Goal: Task Accomplishment & Management: Complete application form

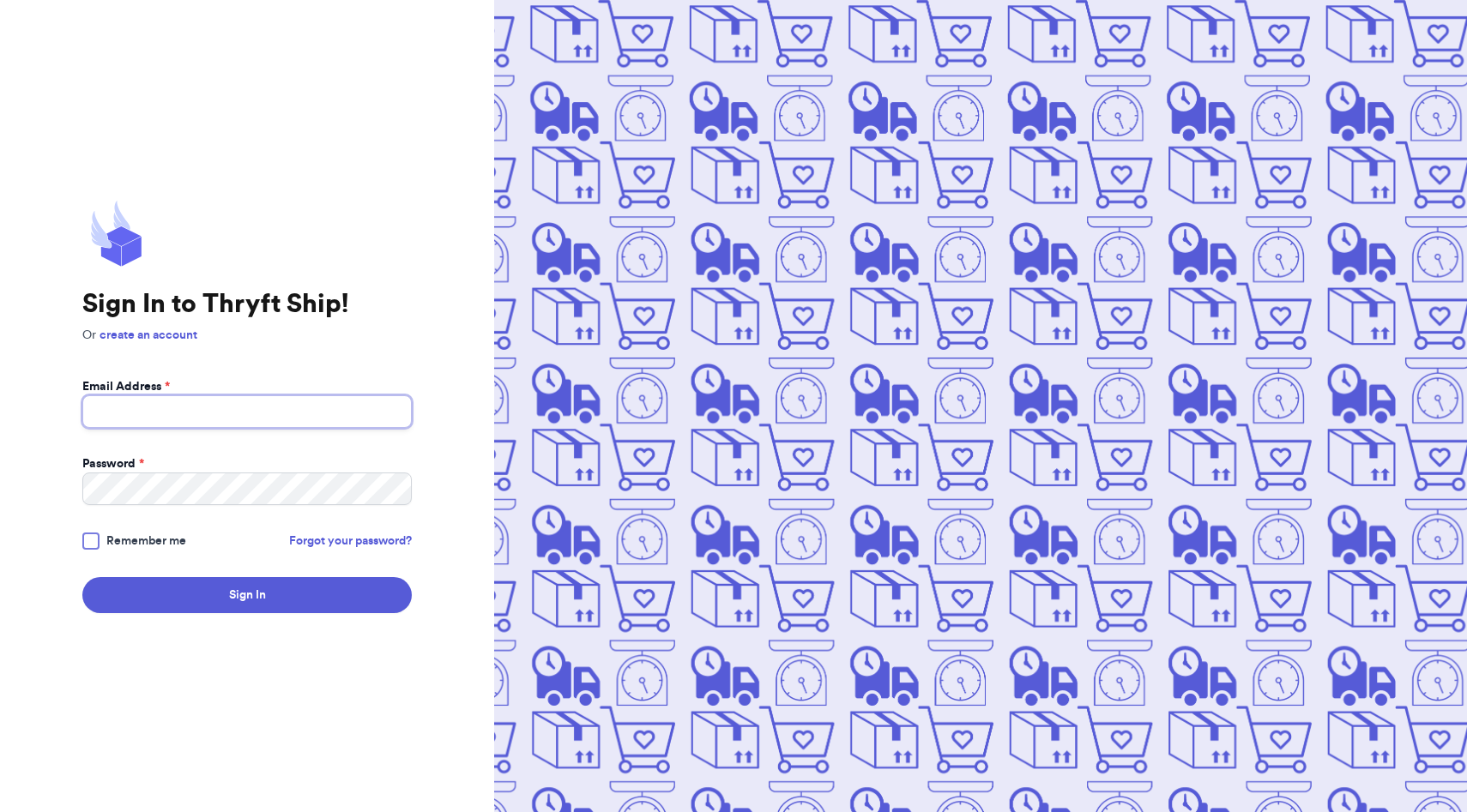
click at [248, 410] on input "Email Address *" at bounding box center [247, 411] width 330 height 33
type input "[EMAIL_ADDRESS][DOMAIN_NAME]"
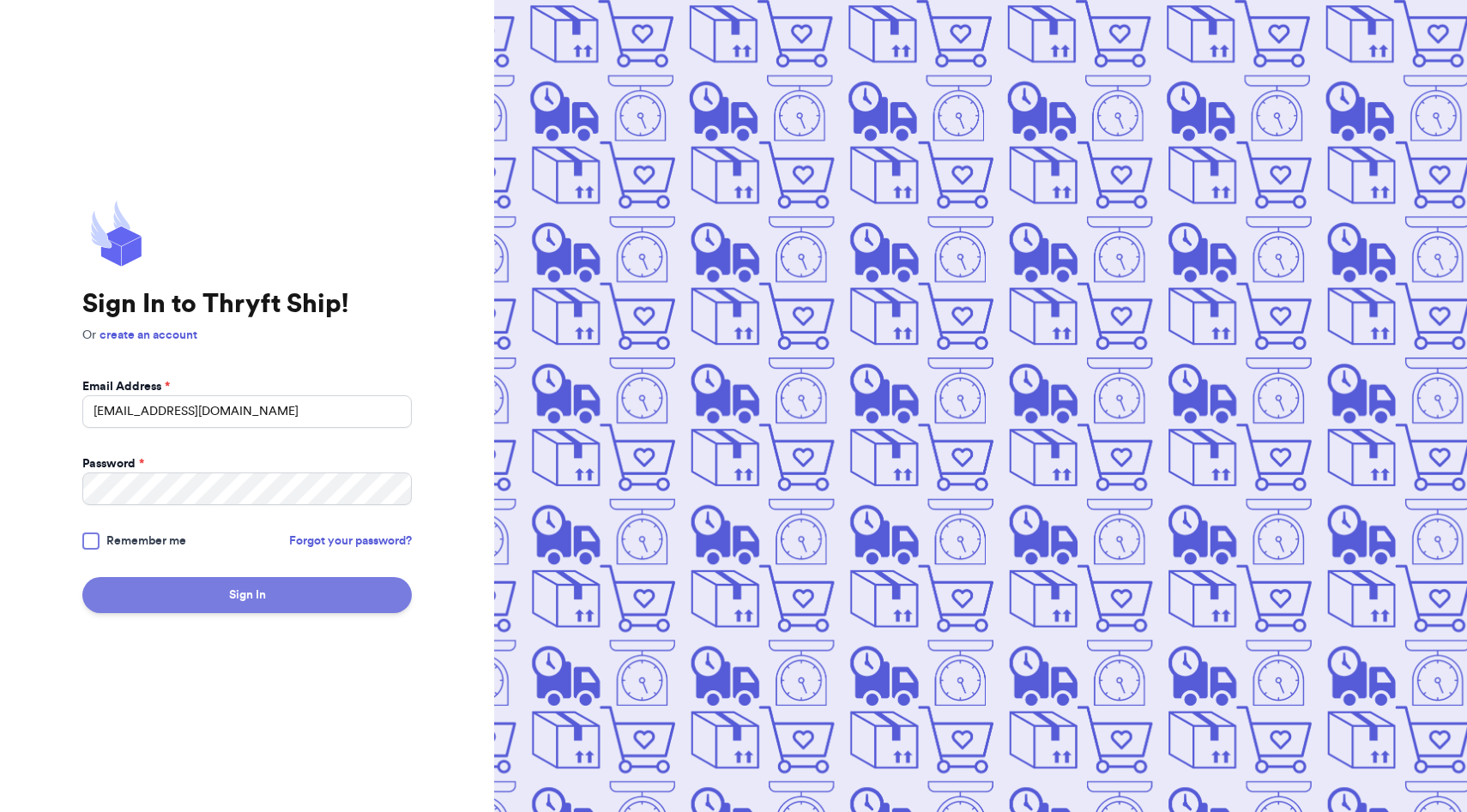
click at [210, 611] on button "Sign In" at bounding box center [247, 595] width 330 height 36
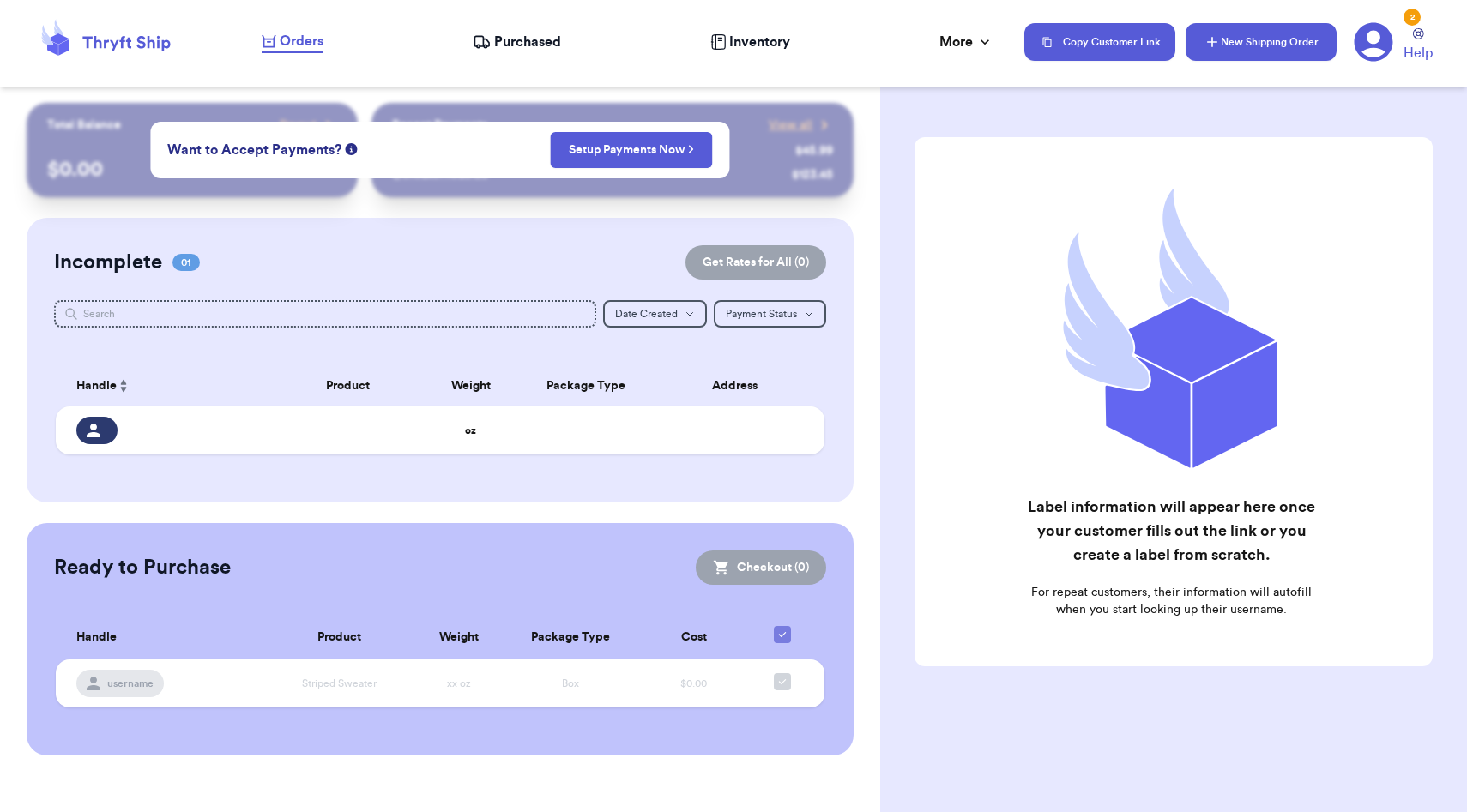
click at [1235, 49] on button "New Shipping Order" at bounding box center [1260, 42] width 151 height 37
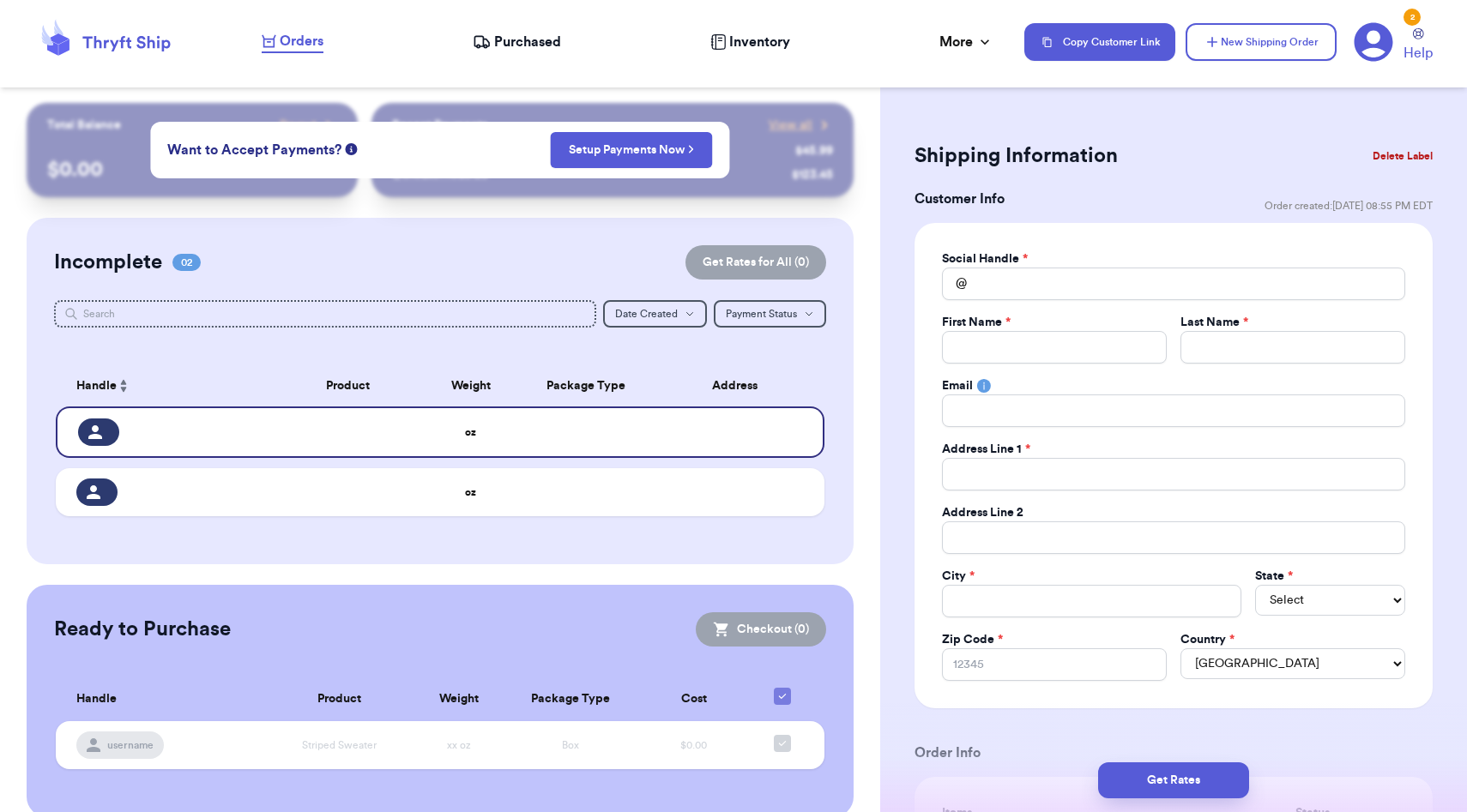
click at [1078, 300] on div "Social Handle * @ First Name * Last Name * Email Address Line 1 * Address Line …" at bounding box center [1173, 465] width 463 height 431
click at [1074, 295] on input "Total Amount Paid" at bounding box center [1173, 284] width 463 height 33
type input "f"
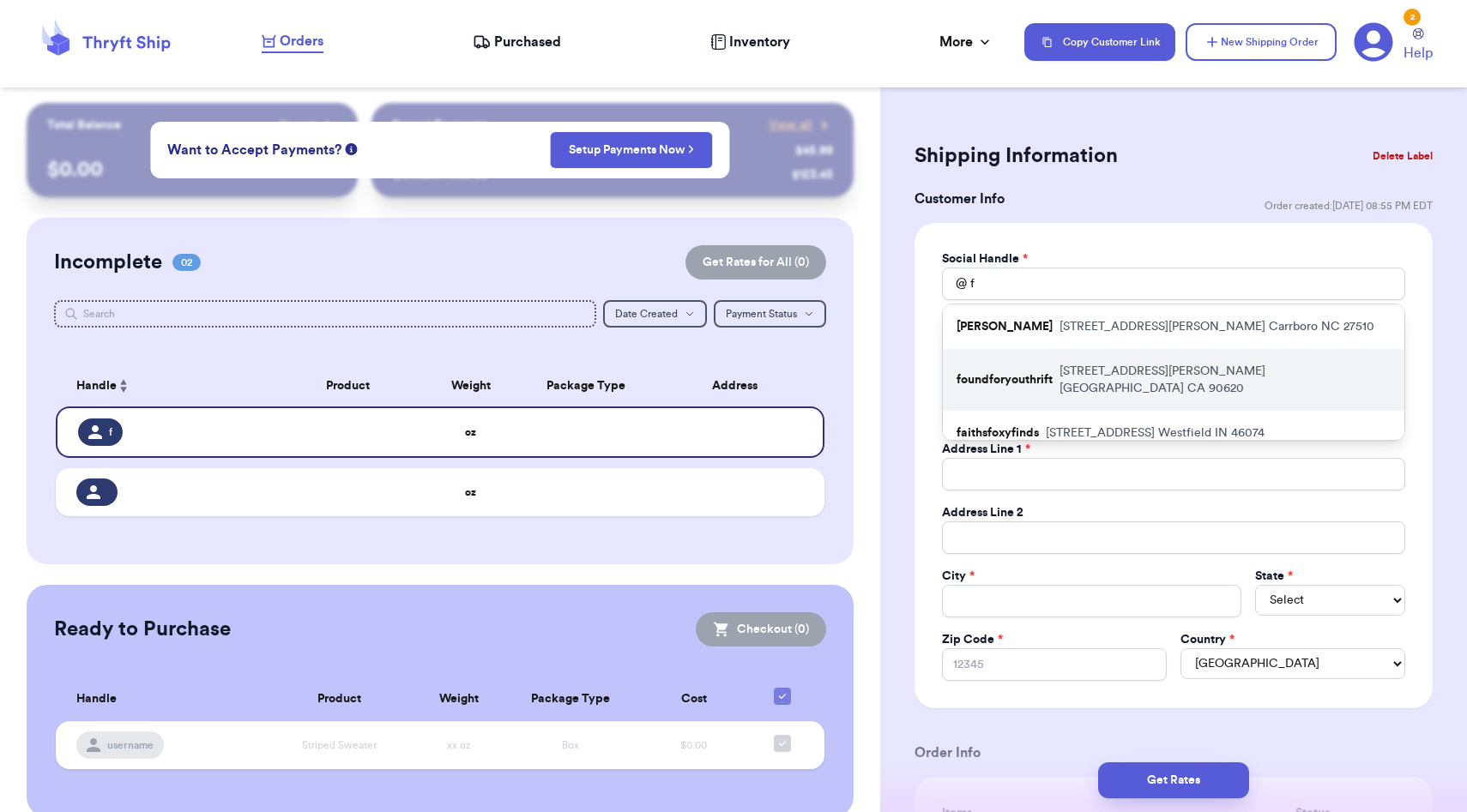
click at [1053, 362] on div "foundforyouthrift [STREET_ADDRESS][PERSON_NAME]" at bounding box center [1173, 380] width 462 height 62
type input "foundforyouthrift"
type input "[PERSON_NAME]"
type input "[EMAIL_ADDRESS][DOMAIN_NAME]"
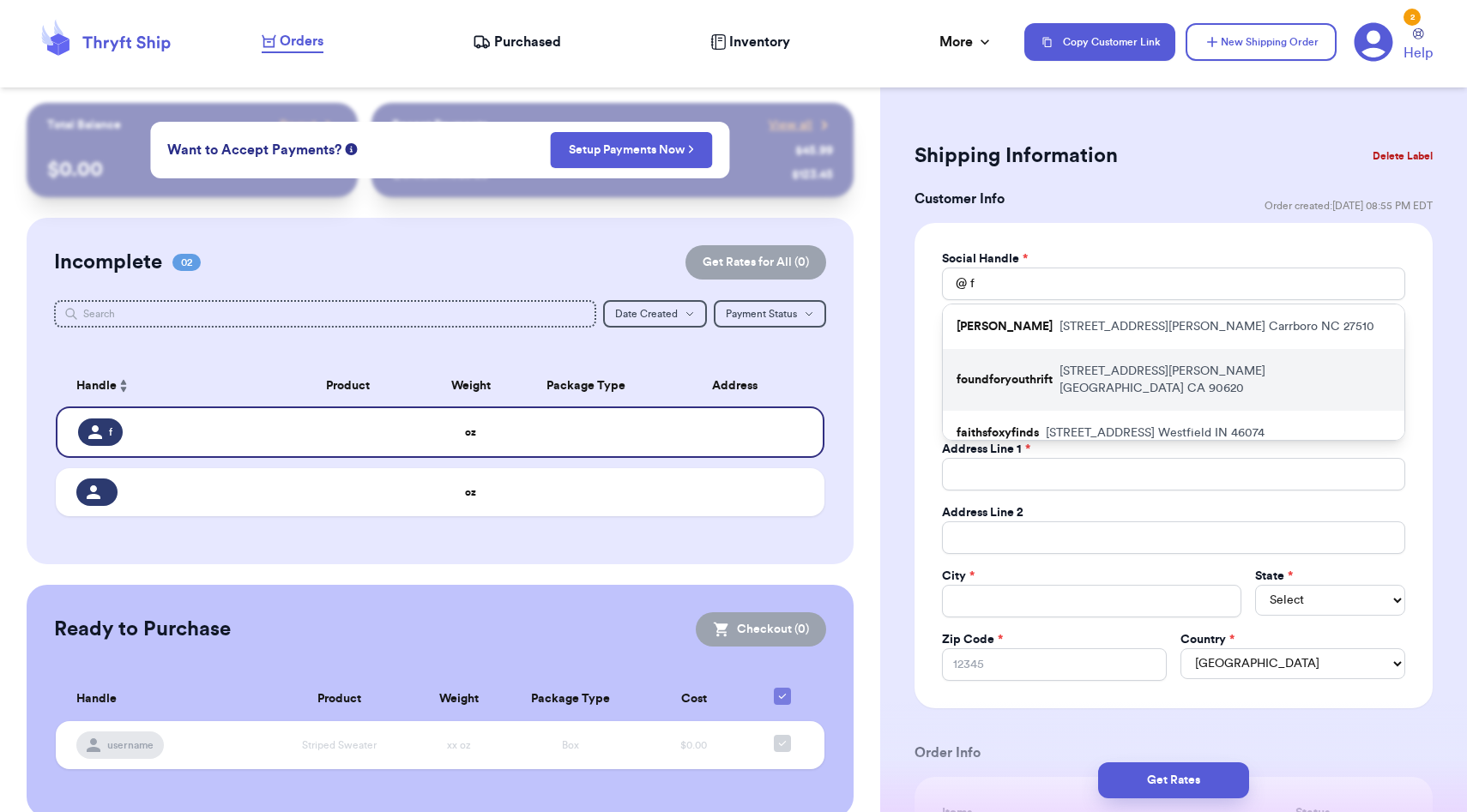
type input "[STREET_ADDRESS][PERSON_NAME]"
type input "[GEOGRAPHIC_DATA]"
select select "CA"
type input "90620"
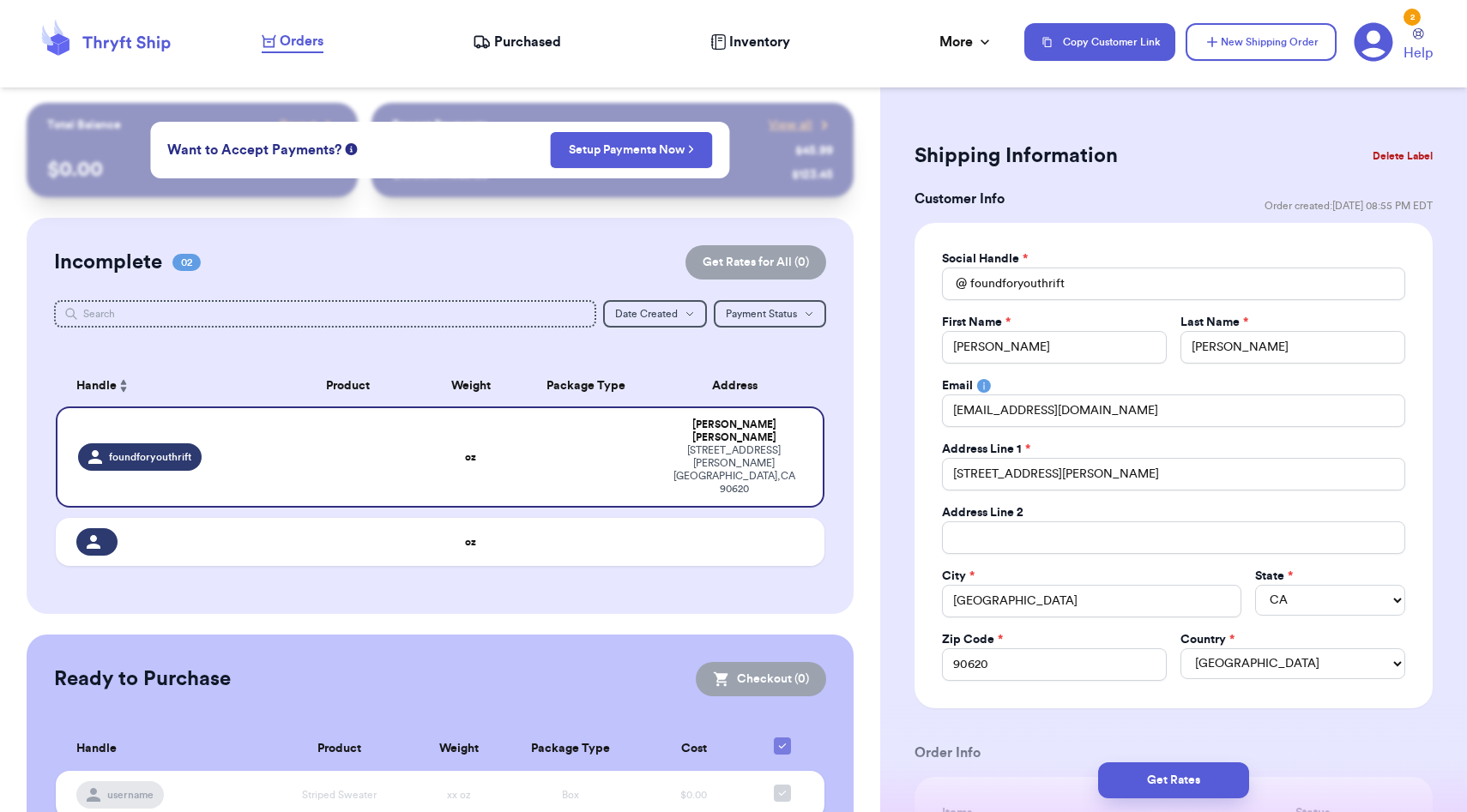
click at [918, 499] on div "Social Handle * @ foundforyouthrift First Name * [PERSON_NAME] Last Name * [PER…" at bounding box center [1173, 465] width 518 height 485
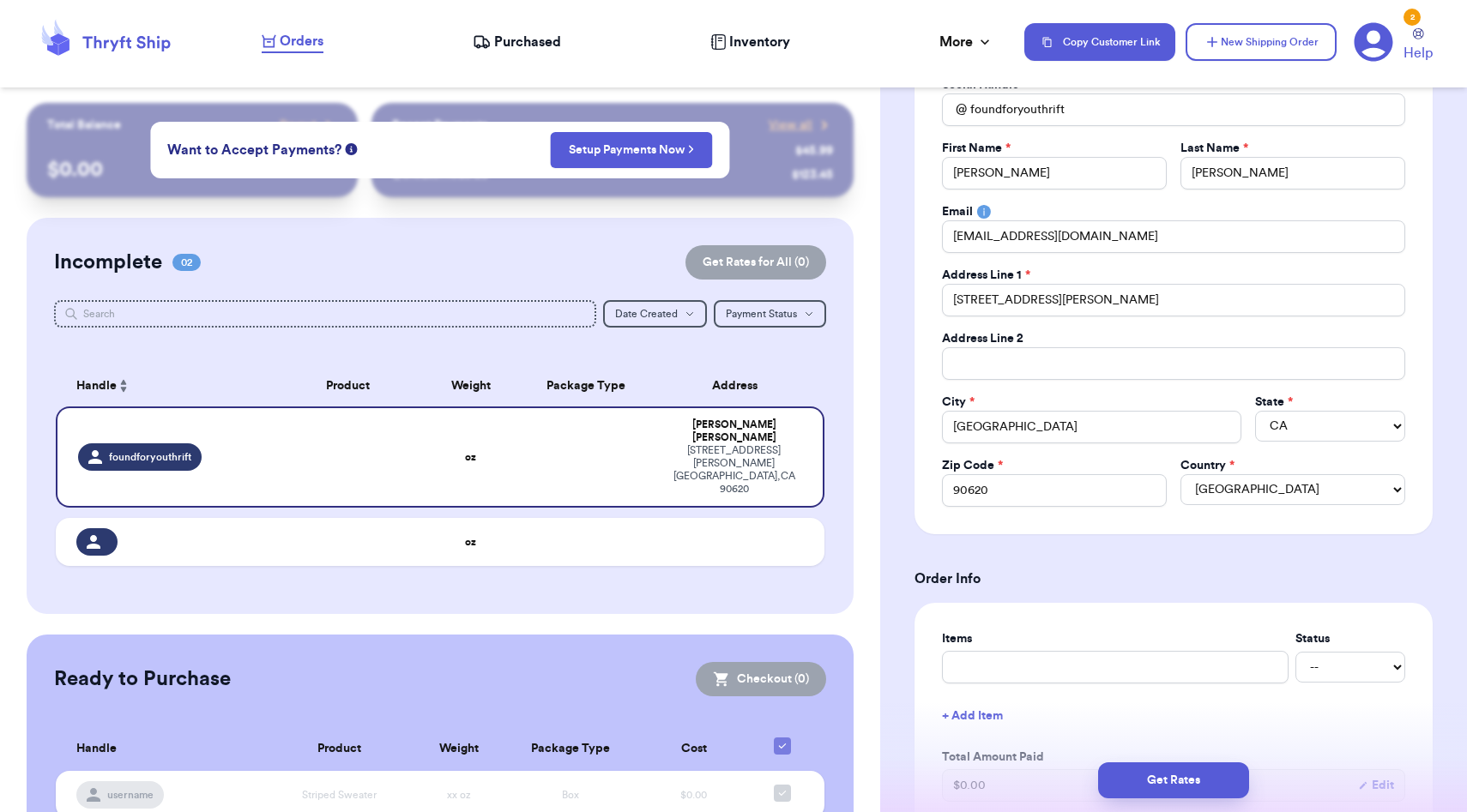
scroll to position [534, 0]
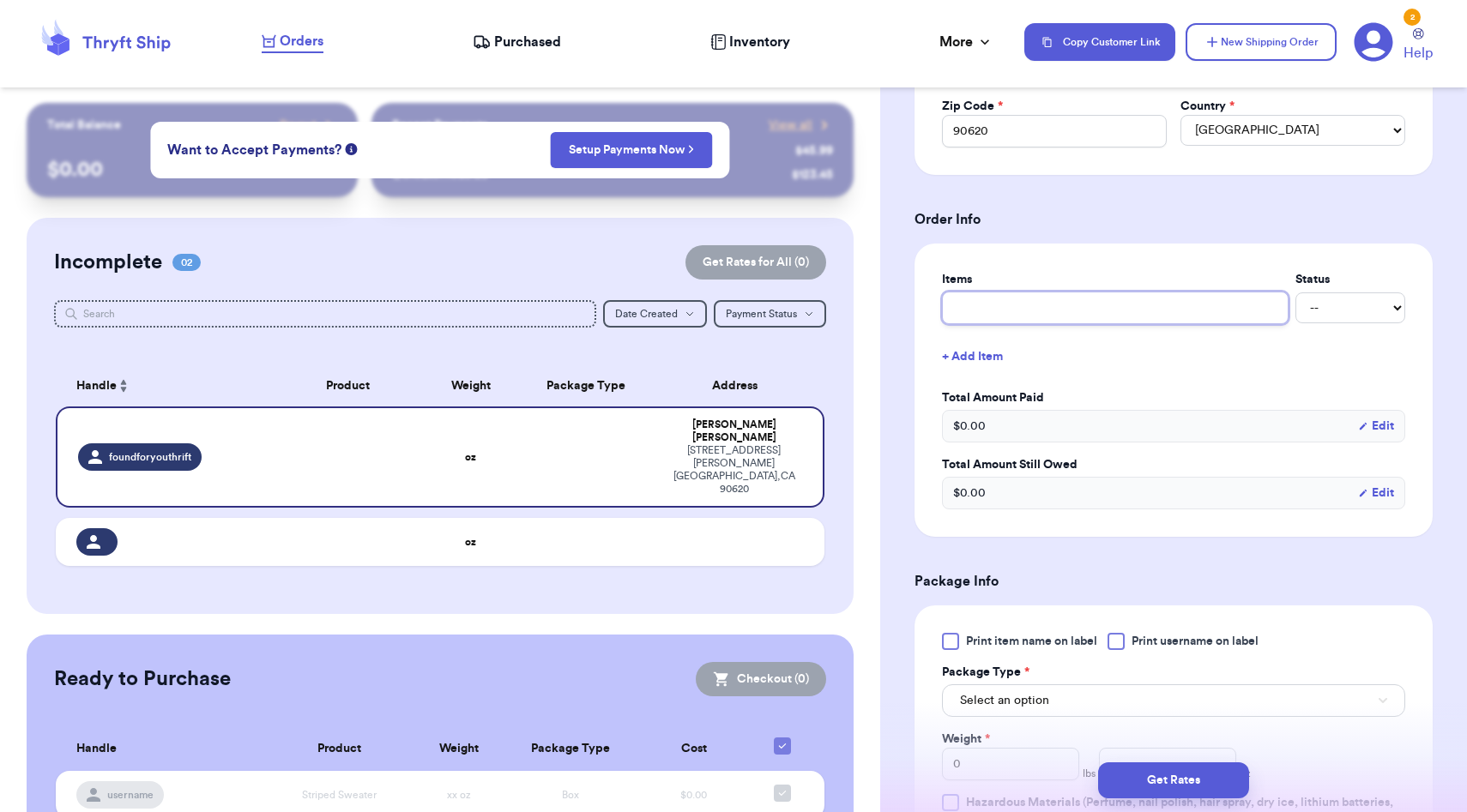
click at [1074, 312] on input "text" at bounding box center [1115, 307] width 347 height 33
type input "s"
type input "sh"
type input "sho"
type input "shoe"
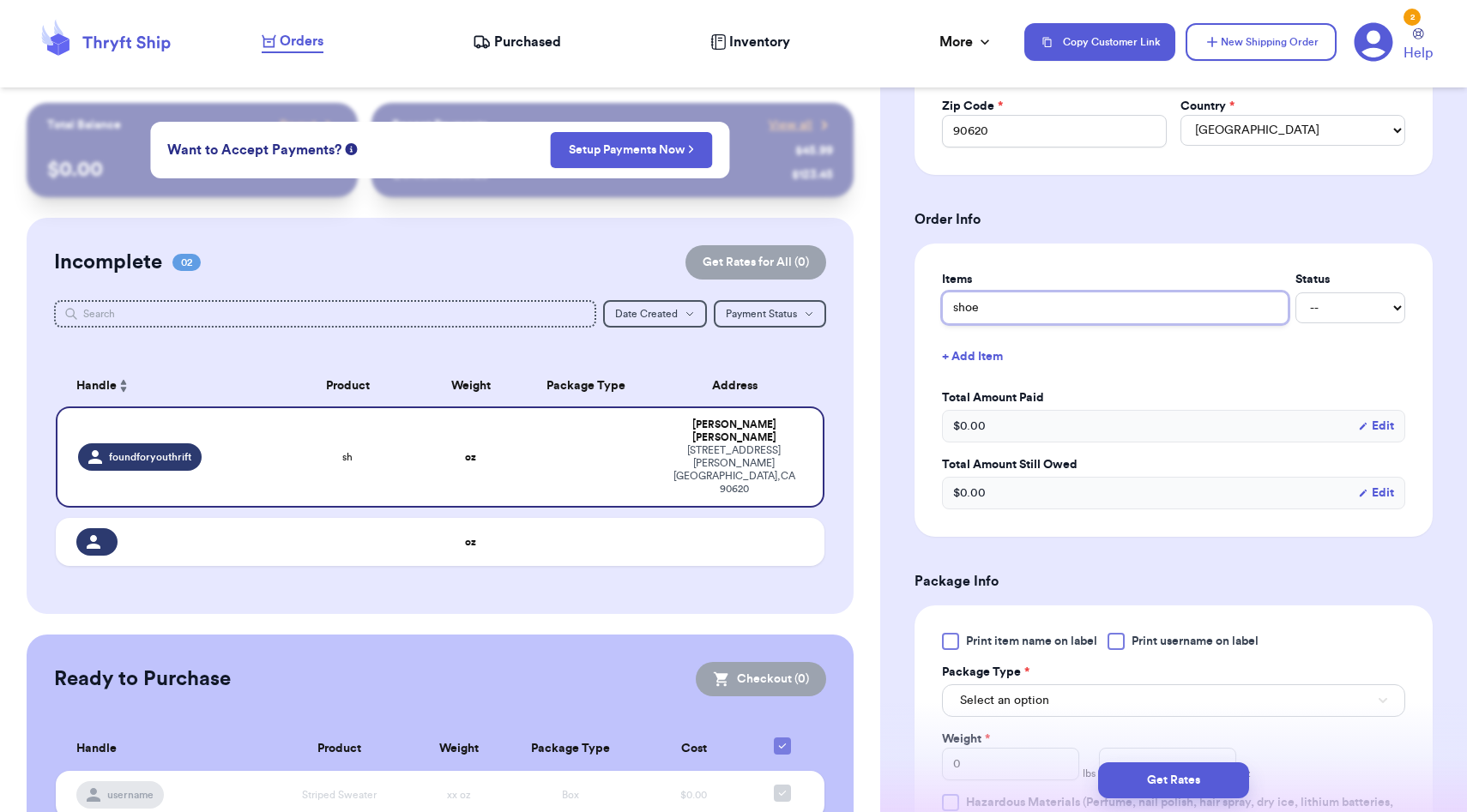
type input "shoes"
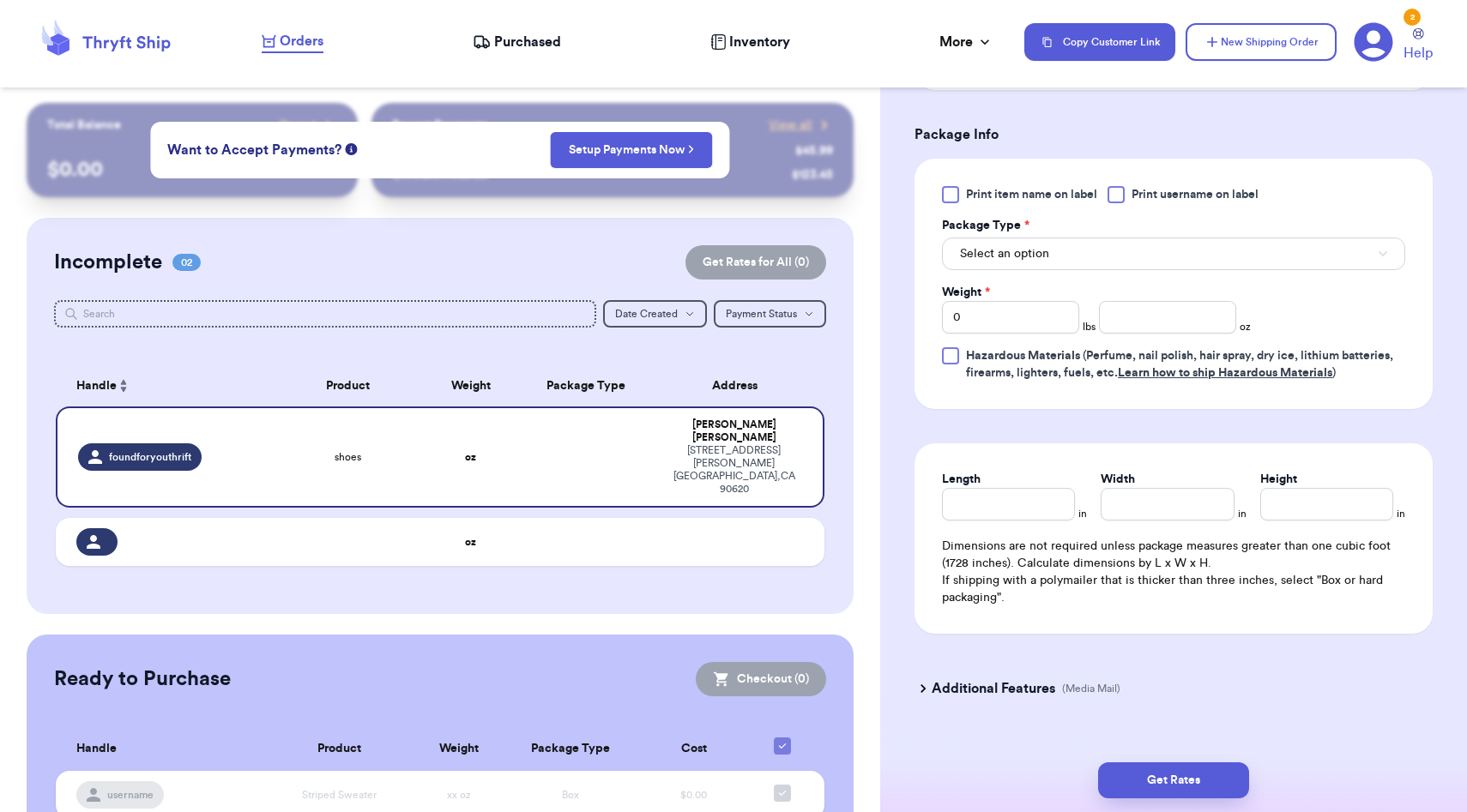
scroll to position [1013, 0]
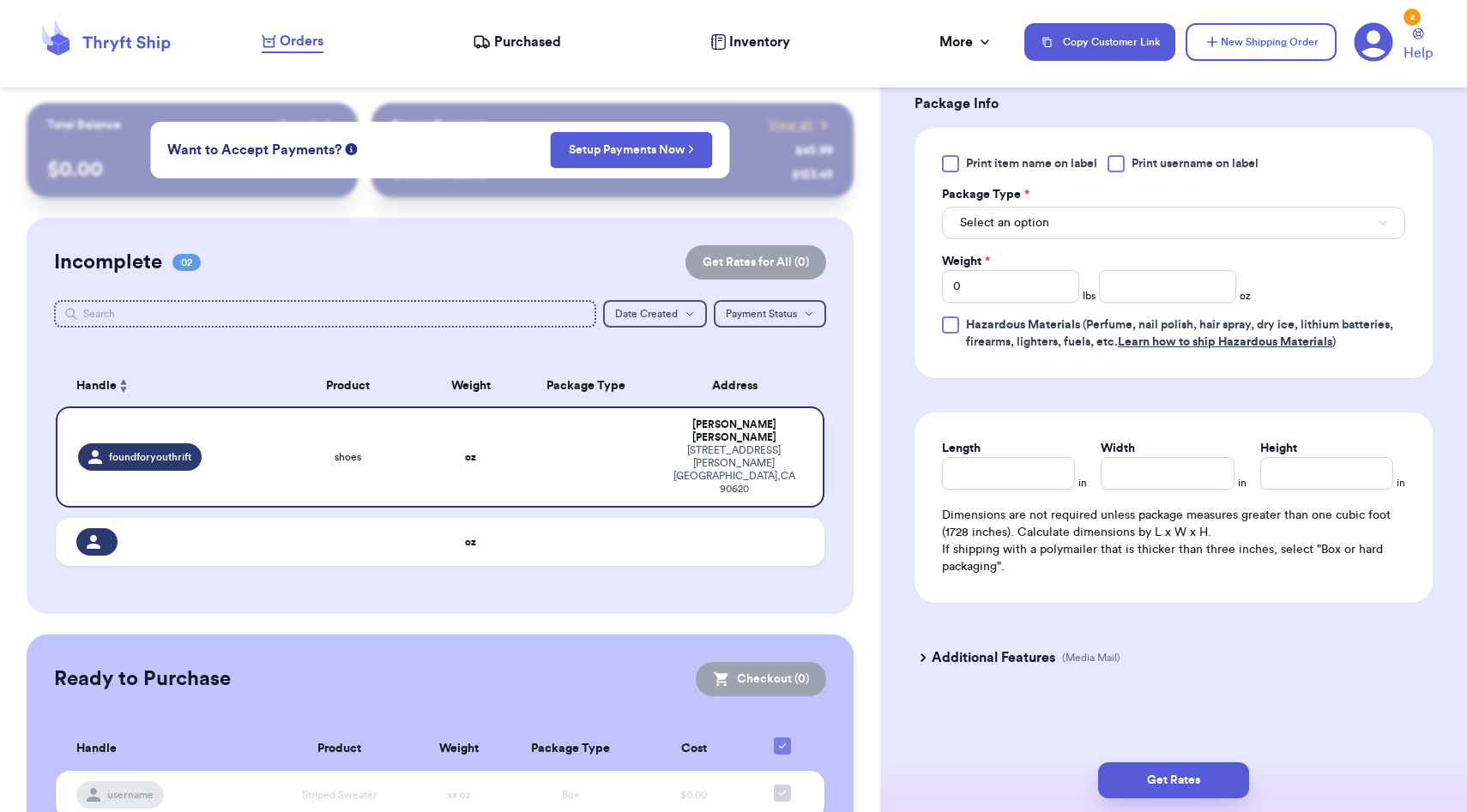
type input "shoes"
click at [1060, 218] on button "Select an option" at bounding box center [1173, 223] width 463 height 33
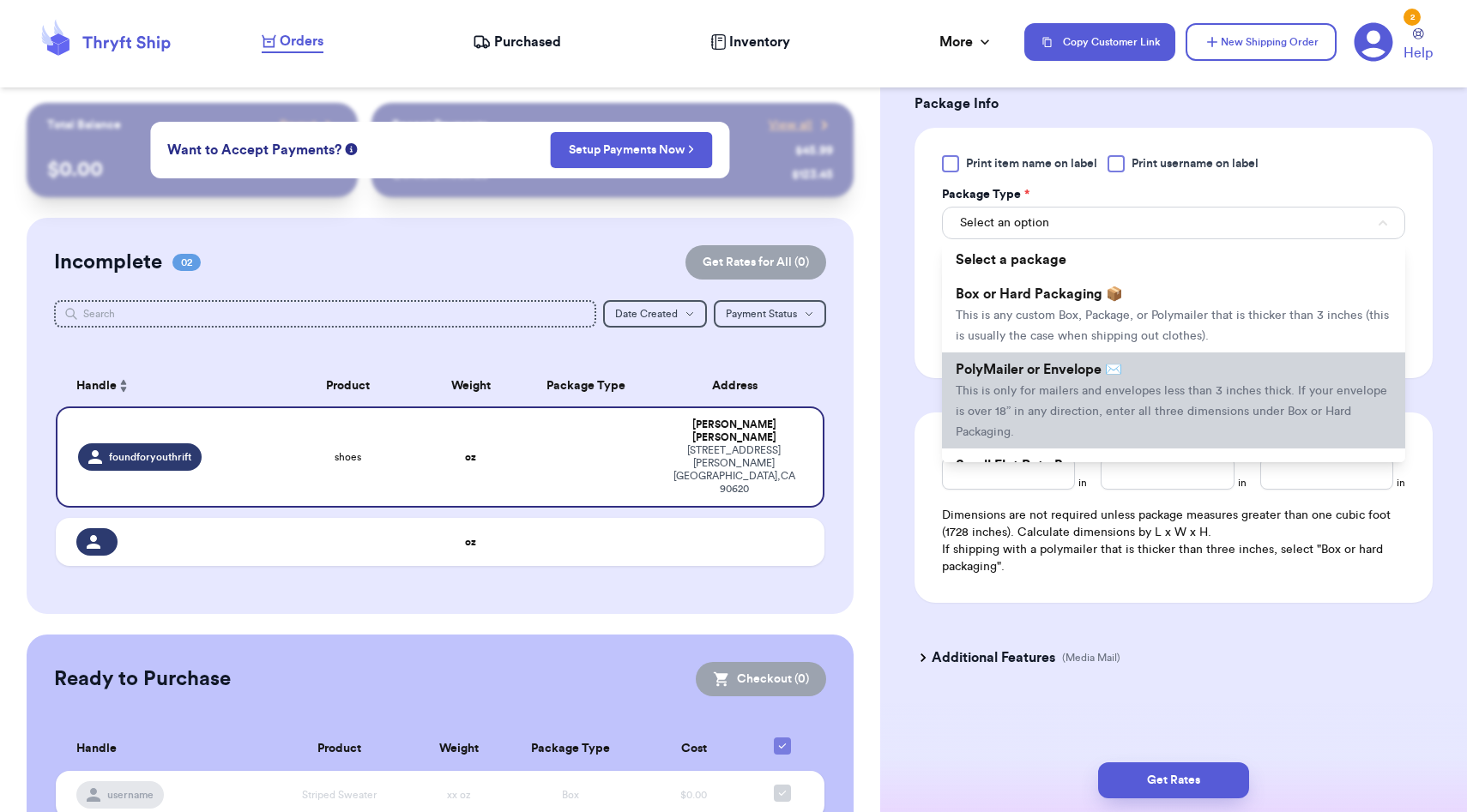
click at [1048, 365] on span "PolyMailer or Envelope ✉️" at bounding box center [1039, 369] width 167 height 14
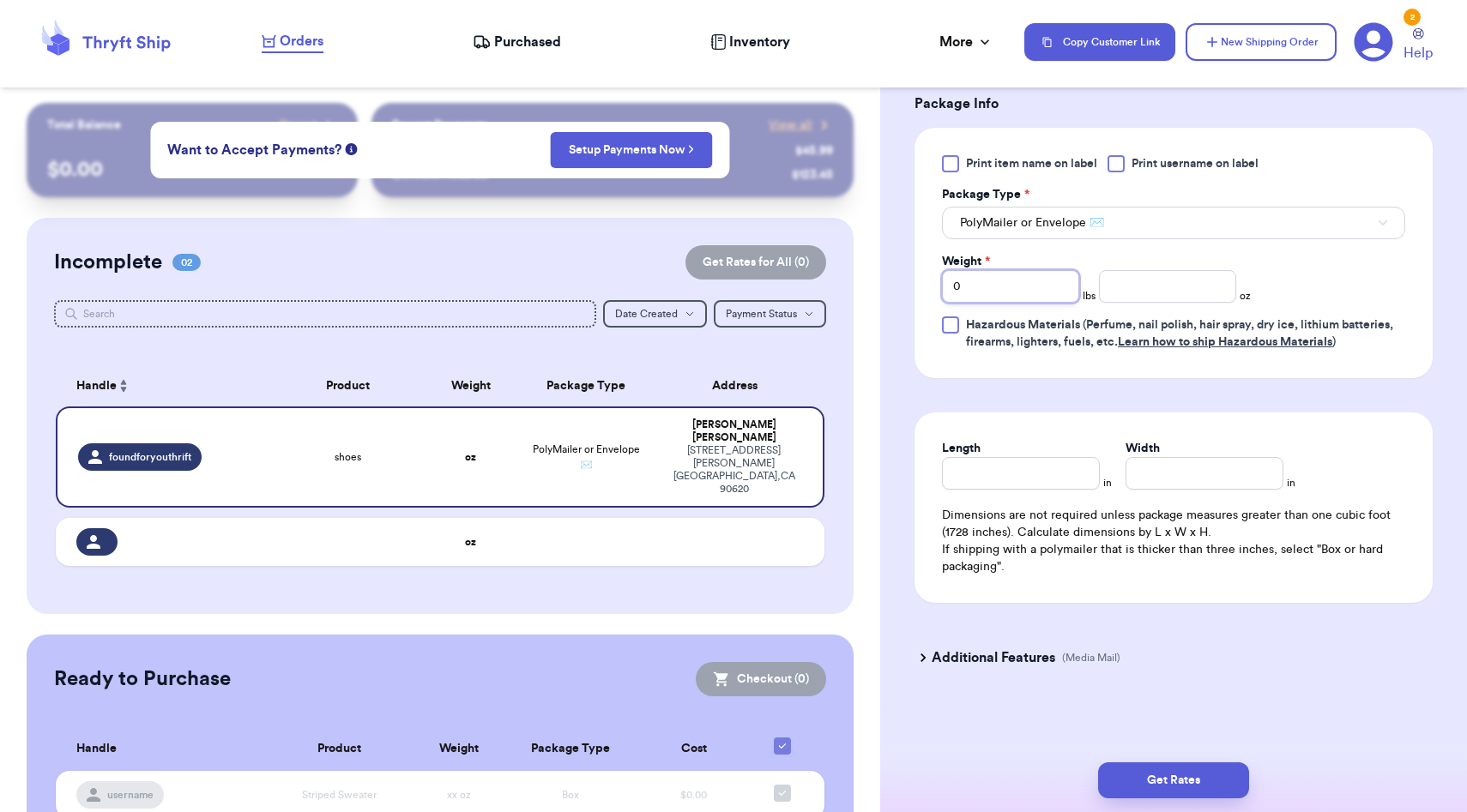
click at [1030, 290] on input "0" at bounding box center [1010, 286] width 137 height 33
type input "1"
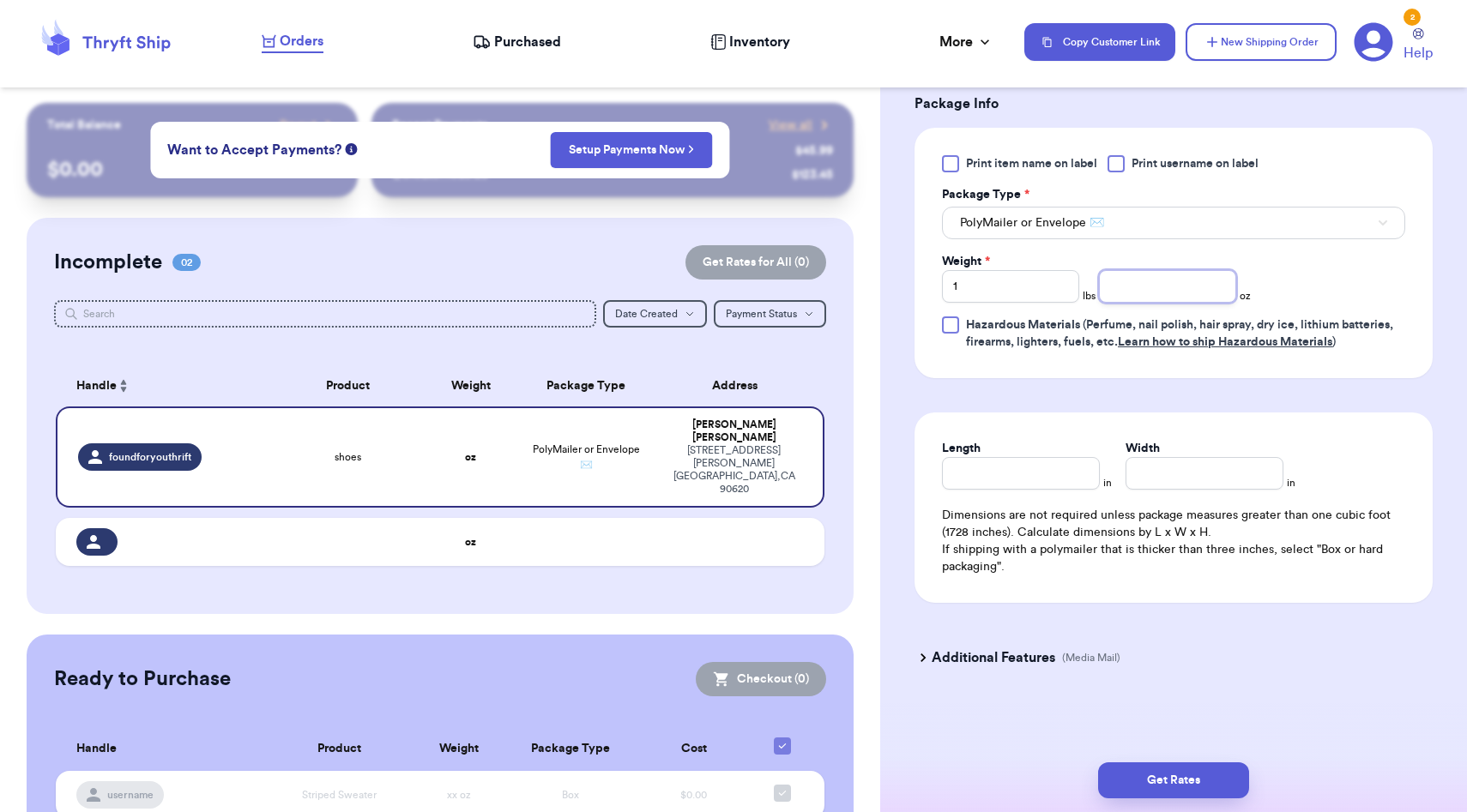
click at [1143, 292] on input "number" at bounding box center [1167, 286] width 137 height 33
type input "7.0"
click at [1008, 471] on input "Length" at bounding box center [1020, 473] width 157 height 33
type input "11"
click at [1142, 475] on input "Width *" at bounding box center [1204, 473] width 157 height 33
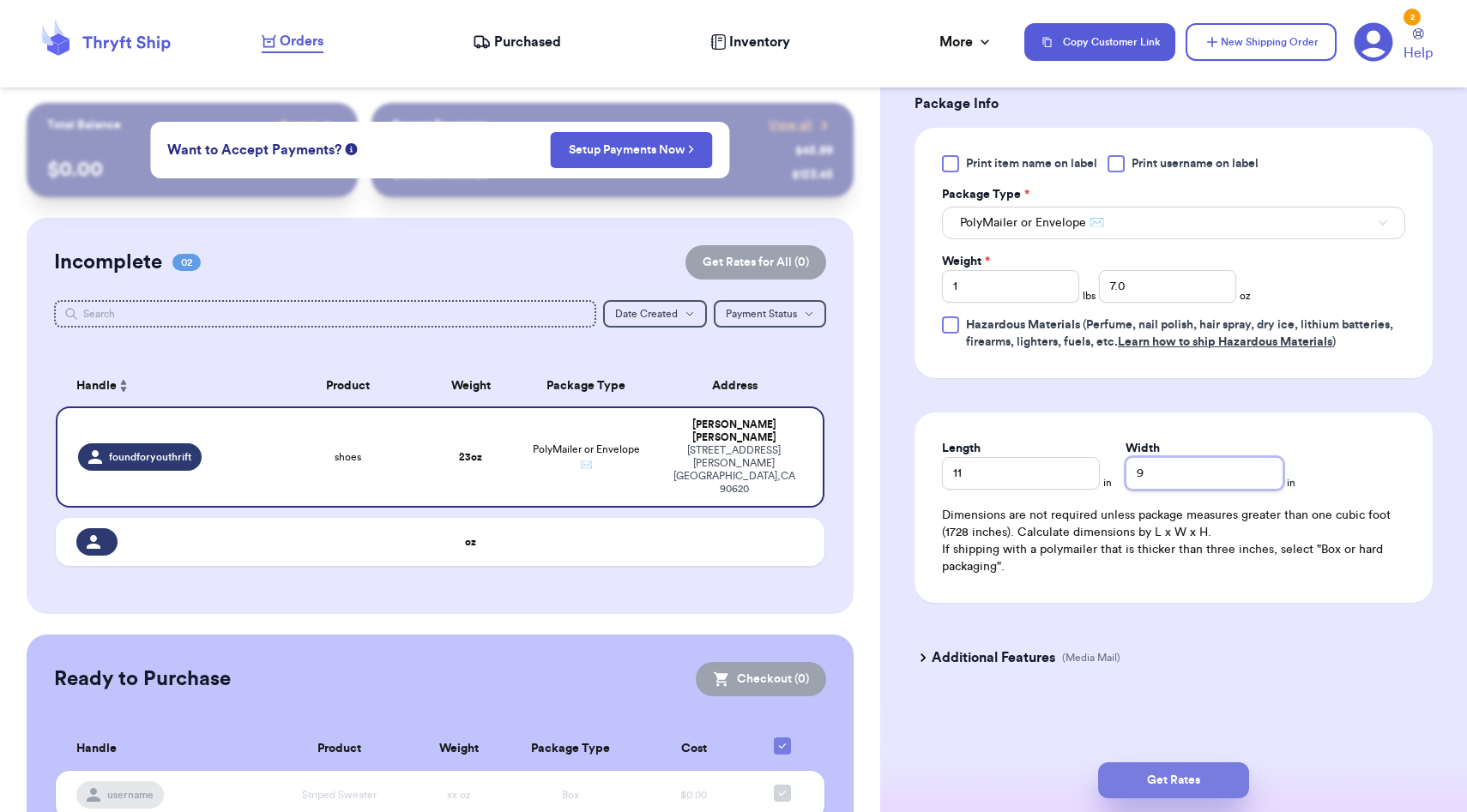
type input "9"
click at [1173, 775] on button "Get Rates" at bounding box center [1173, 780] width 151 height 36
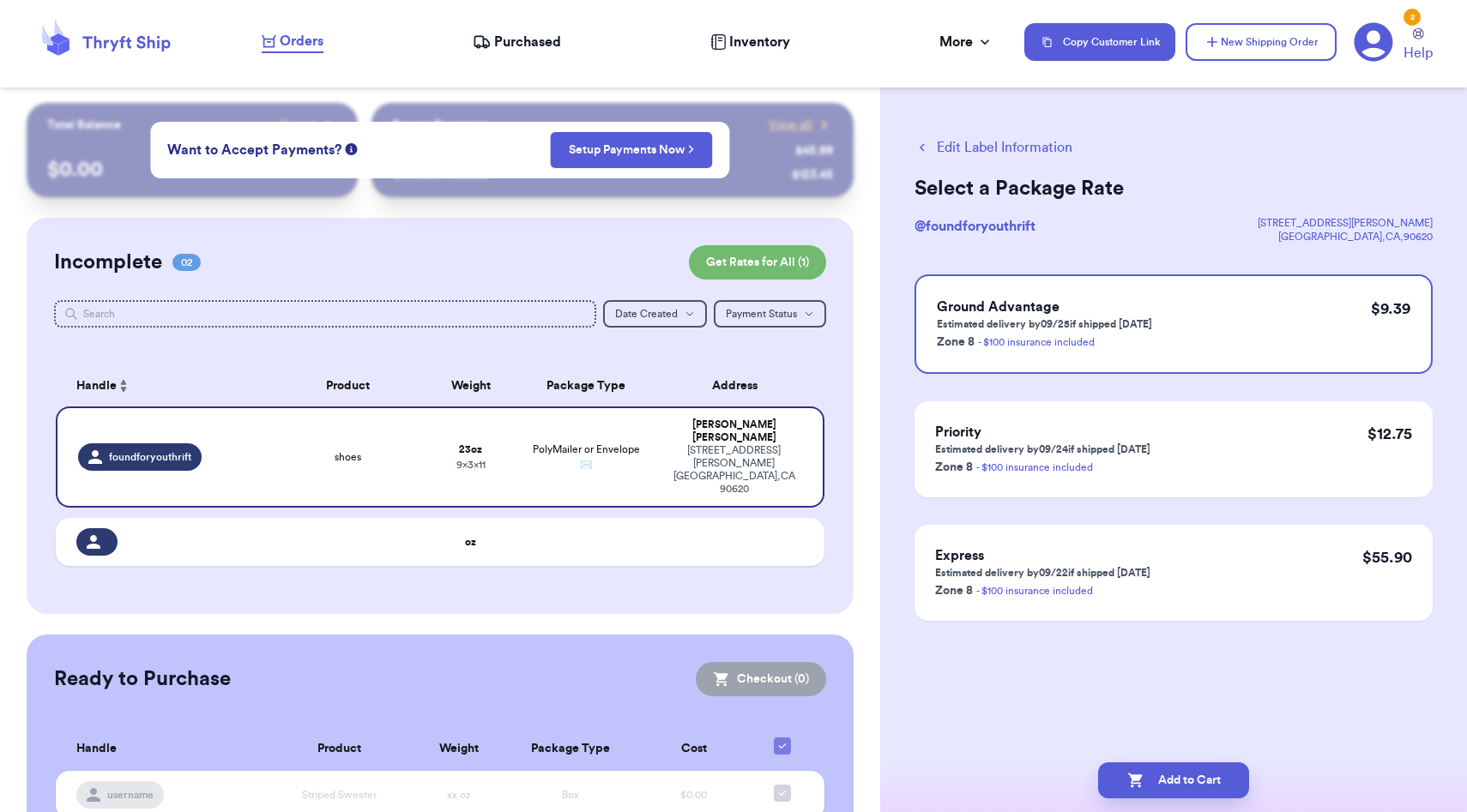
scroll to position [0, 0]
click at [1002, 144] on button "Edit Label Information" at bounding box center [993, 147] width 157 height 21
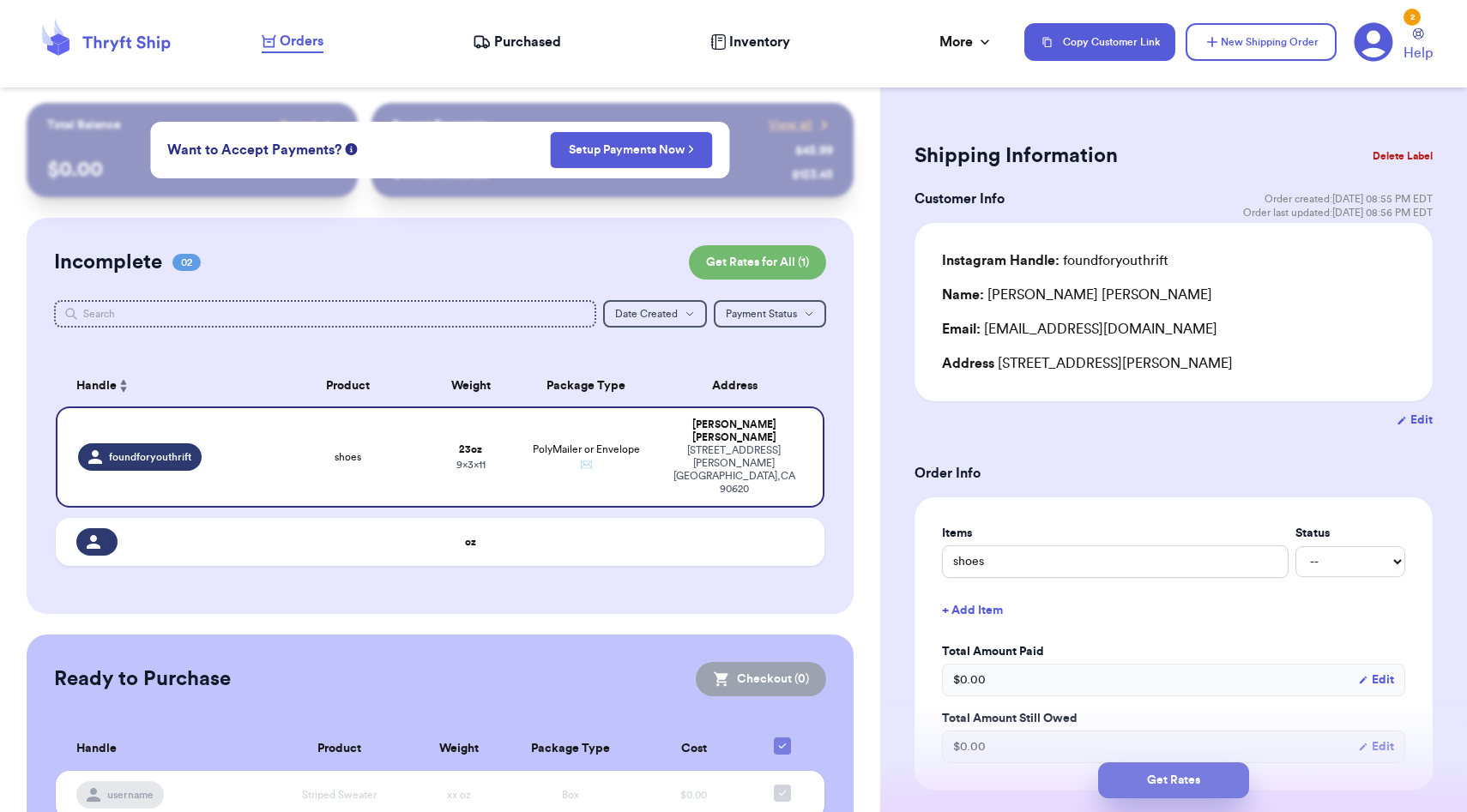
click at [1179, 780] on button "Get Rates" at bounding box center [1173, 780] width 151 height 36
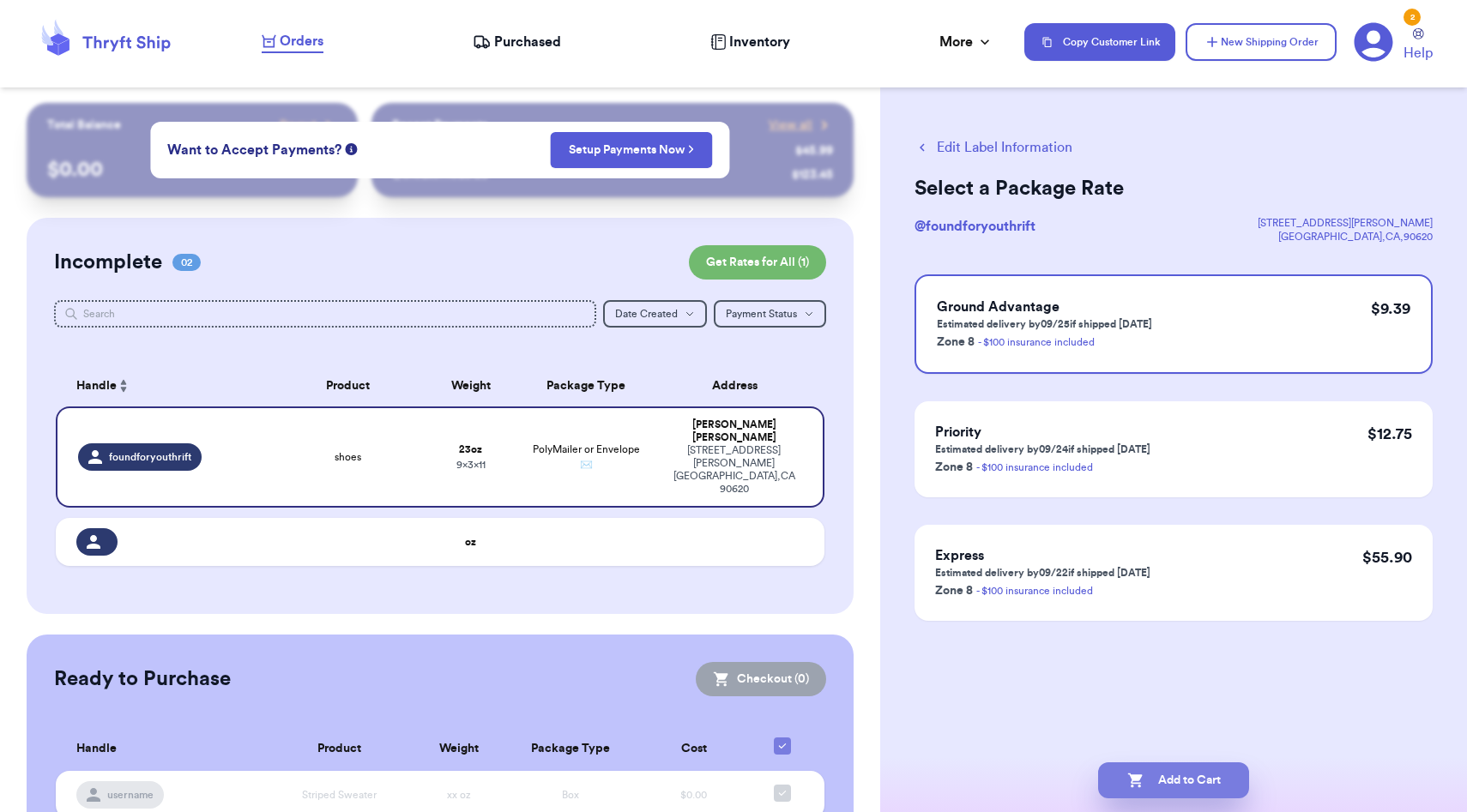
click at [1124, 777] on button "Add to Cart" at bounding box center [1173, 780] width 151 height 36
checkbox input "true"
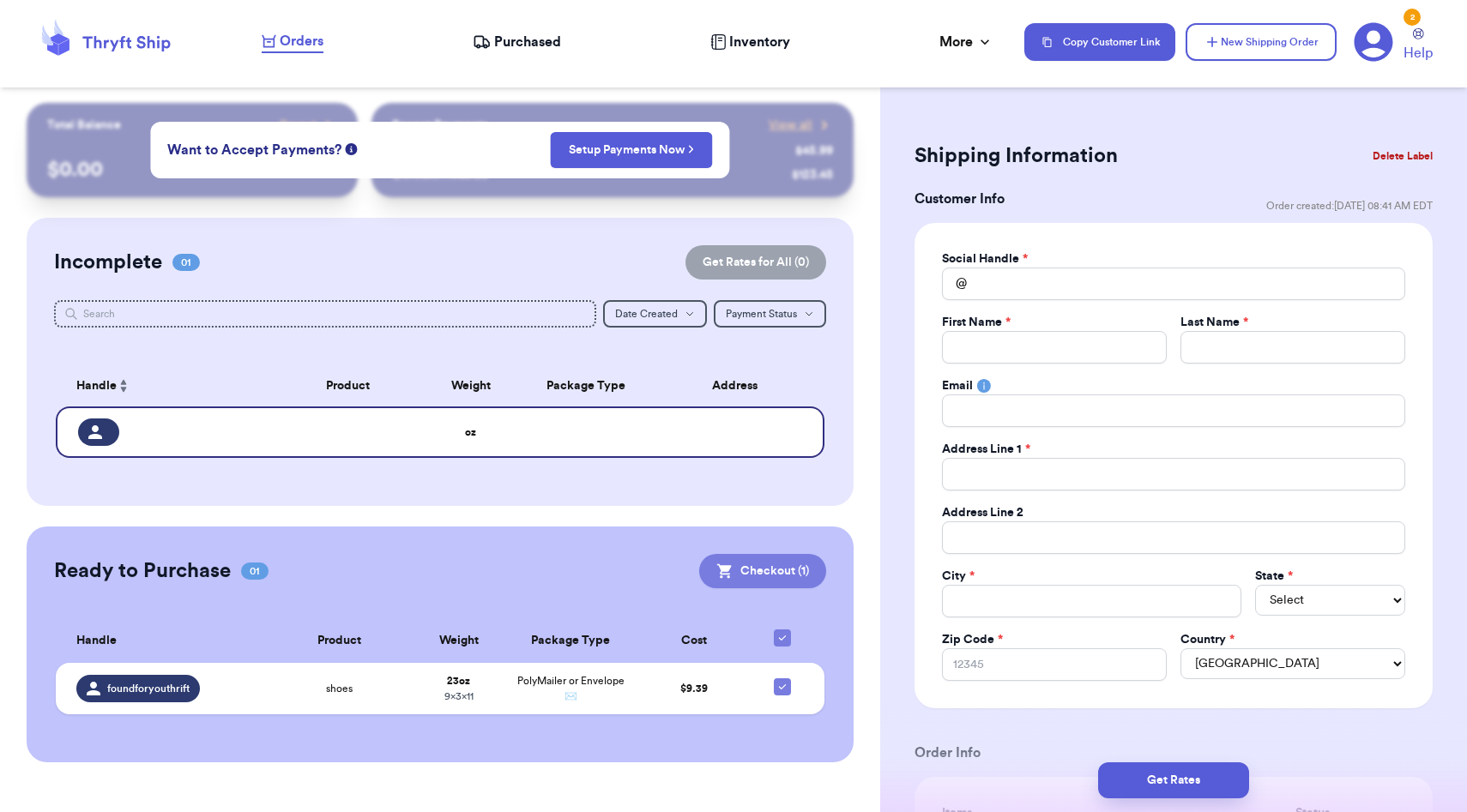
click at [740, 563] on button "Checkout ( 1 )" at bounding box center [763, 570] width 127 height 35
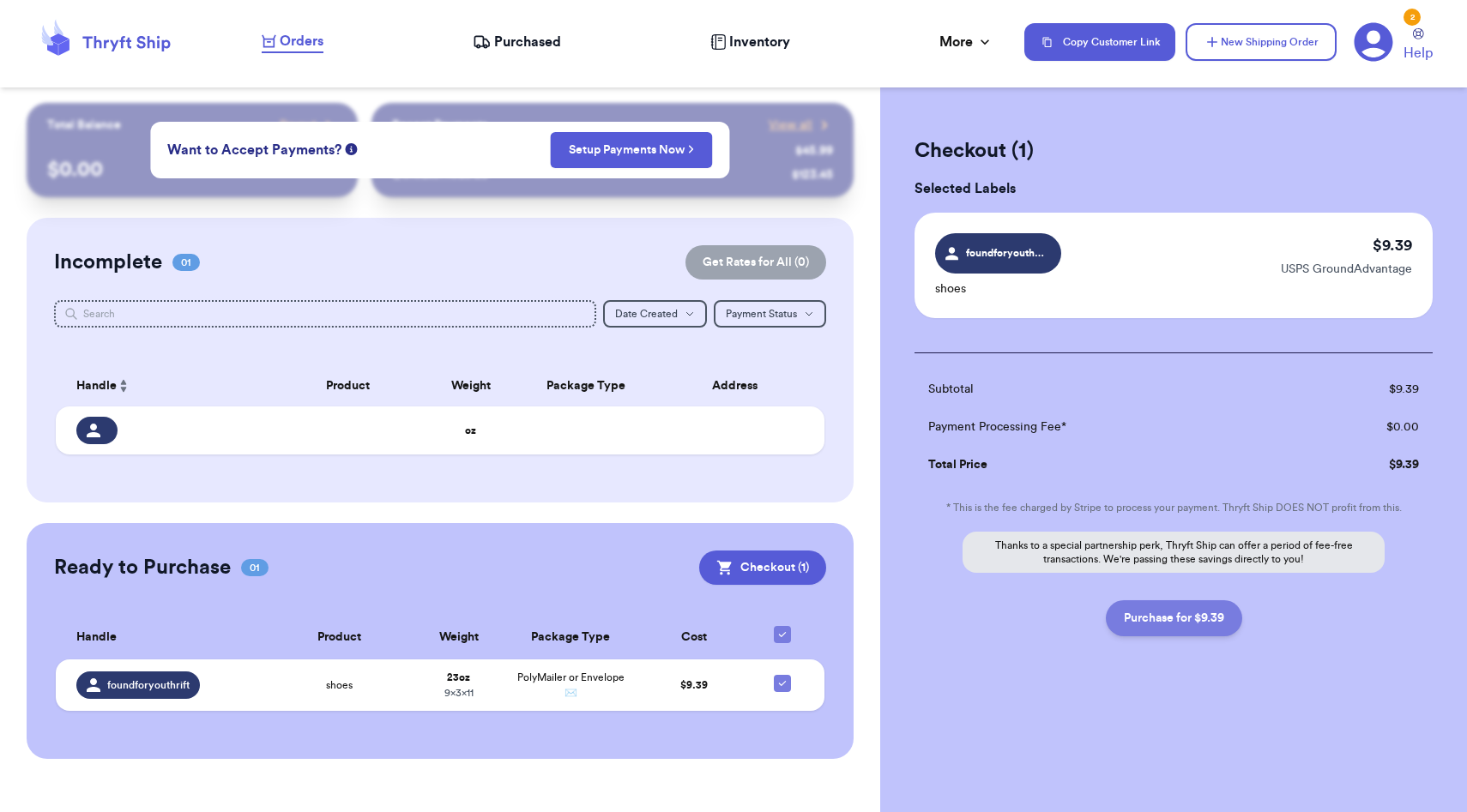
click at [1213, 617] on button "Purchase for $9.39" at bounding box center [1174, 618] width 137 height 36
checkbox input "false"
checkbox input "true"
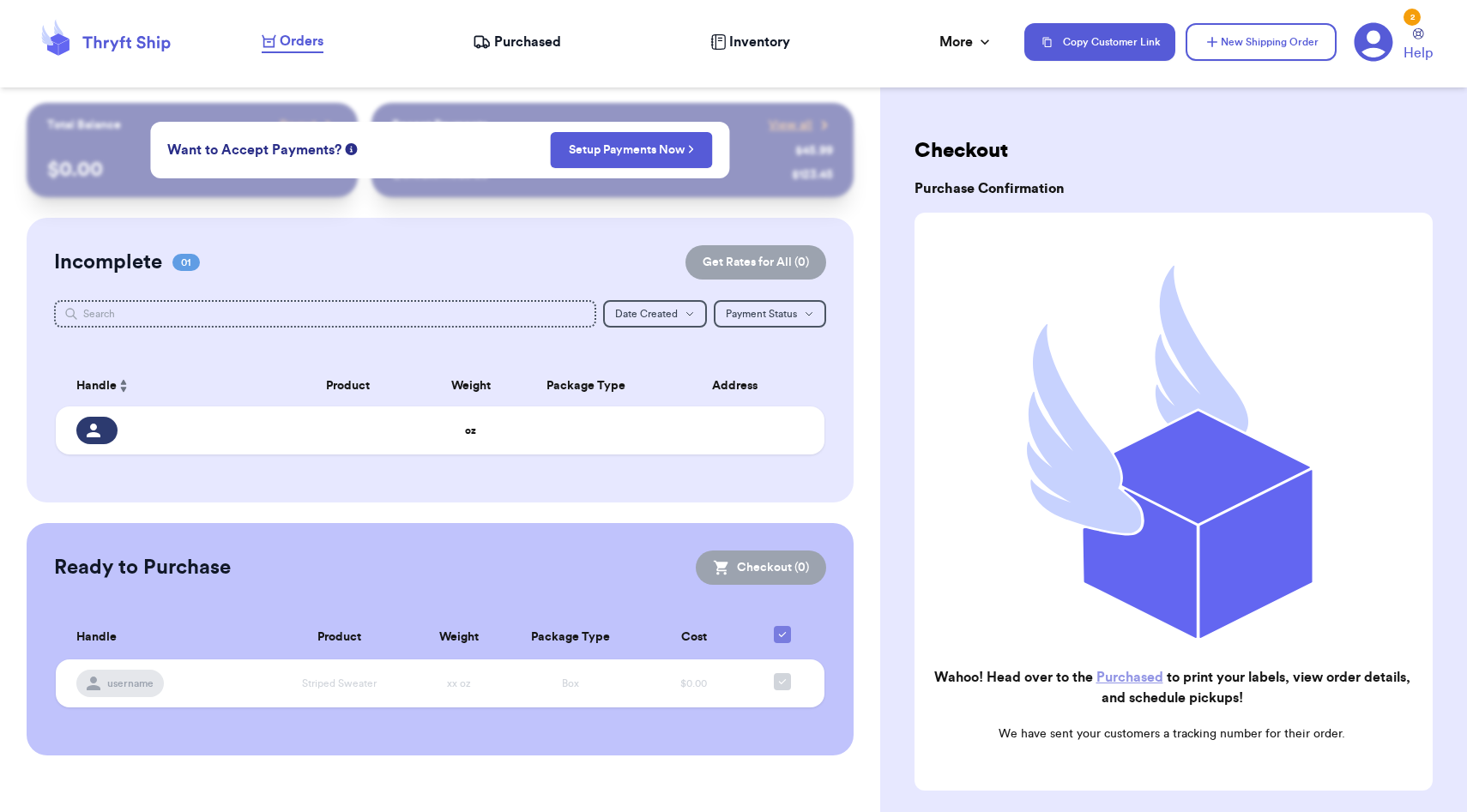
click at [585, 34] on div "Orders Purchased Inventory More Stats Completed Orders Payments Payouts" at bounding box center [634, 42] width 746 height 22
click at [544, 36] on span "Purchased" at bounding box center [526, 42] width 67 height 21
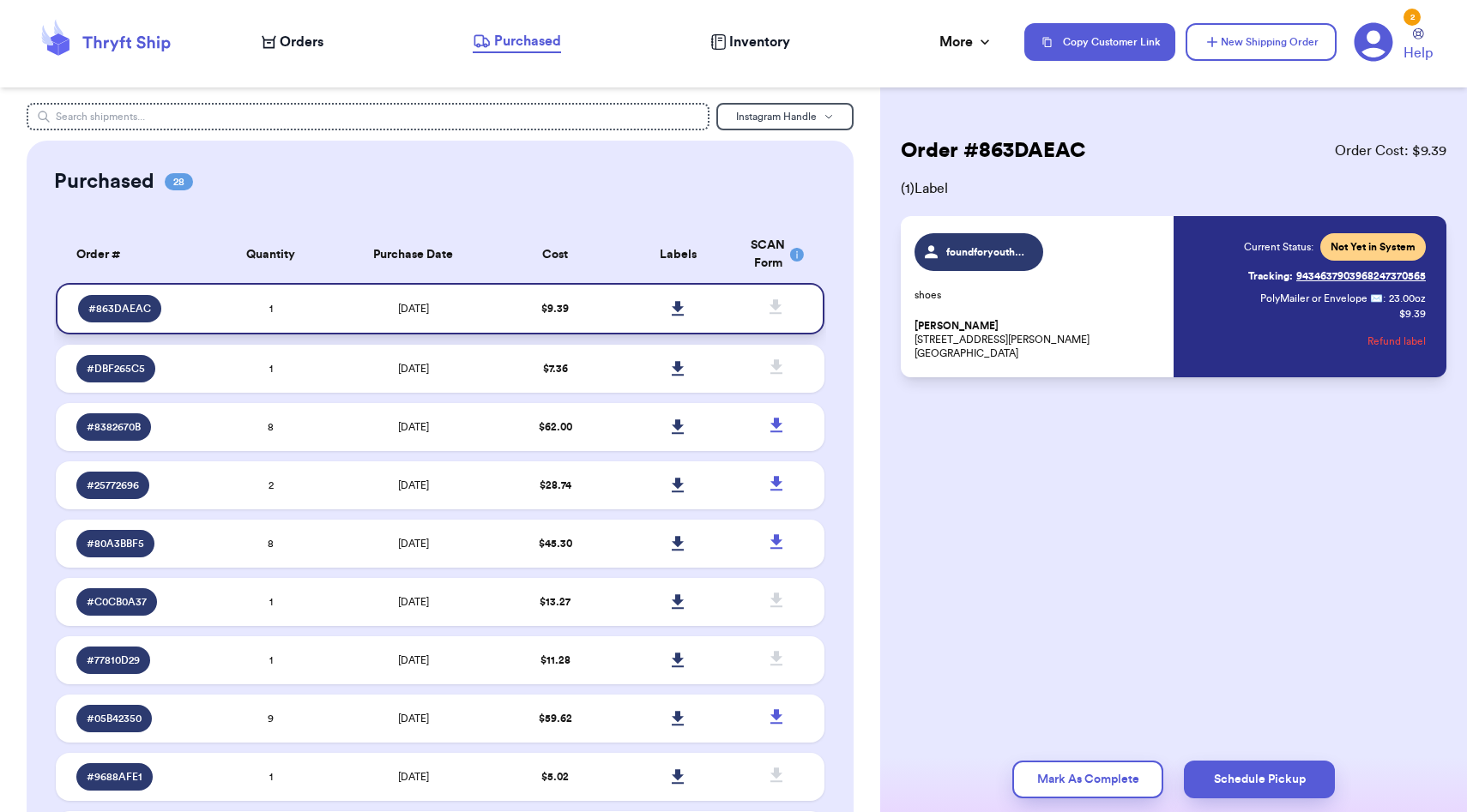
click at [677, 303] on icon at bounding box center [677, 308] width 12 height 15
